Goal: Task Accomplishment & Management: Manage account settings

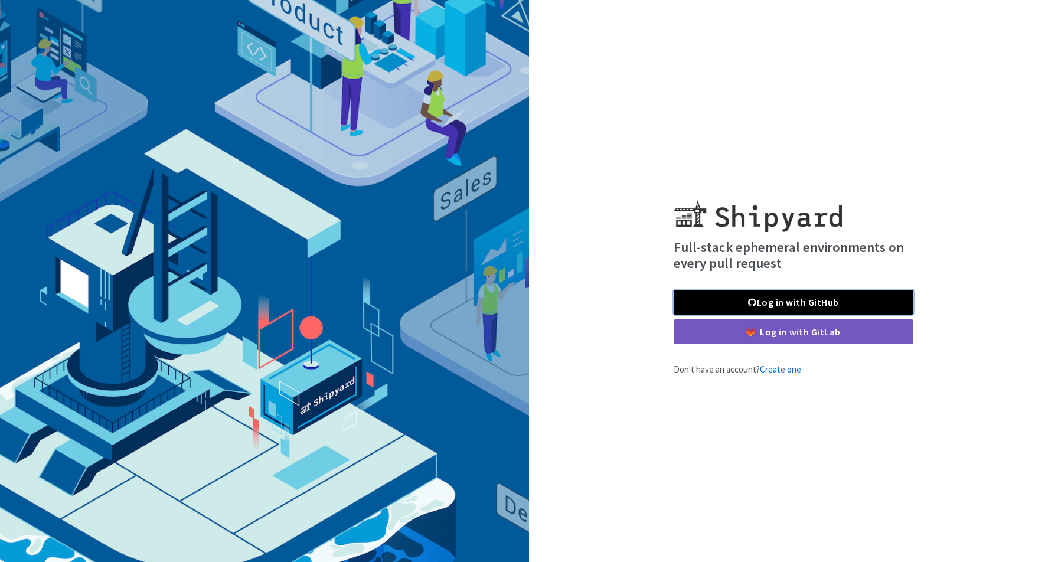
click at [774, 305] on link "Log in with GitHub" at bounding box center [794, 302] width 240 height 25
